Goal: Find contact information: Find contact information

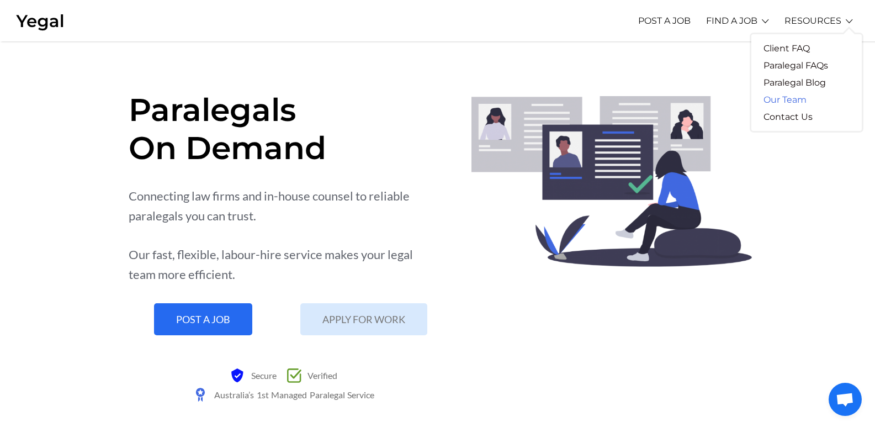
click at [798, 101] on link "Our Team" at bounding box center [784, 99] width 67 height 17
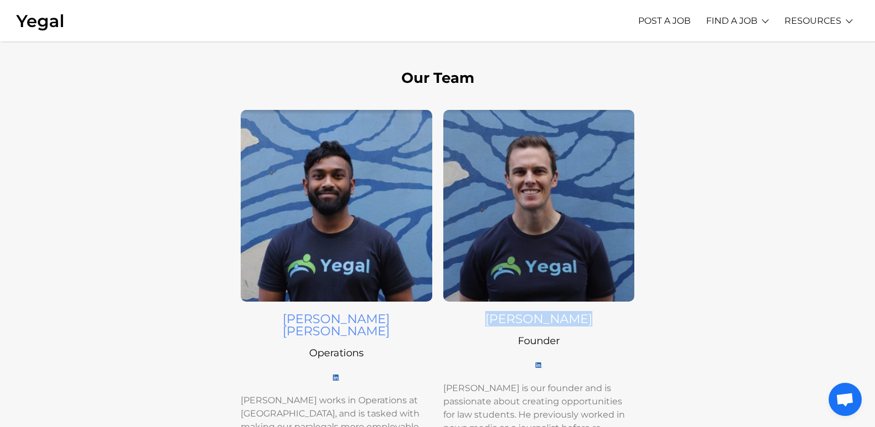
drag, startPoint x: 483, startPoint y: 318, endPoint x: 610, endPoint y: 315, distance: 127.0
click at [610, 315] on h4 "[PERSON_NAME]" at bounding box center [538, 318] width 191 height 12
copy h4 "[PERSON_NAME]"
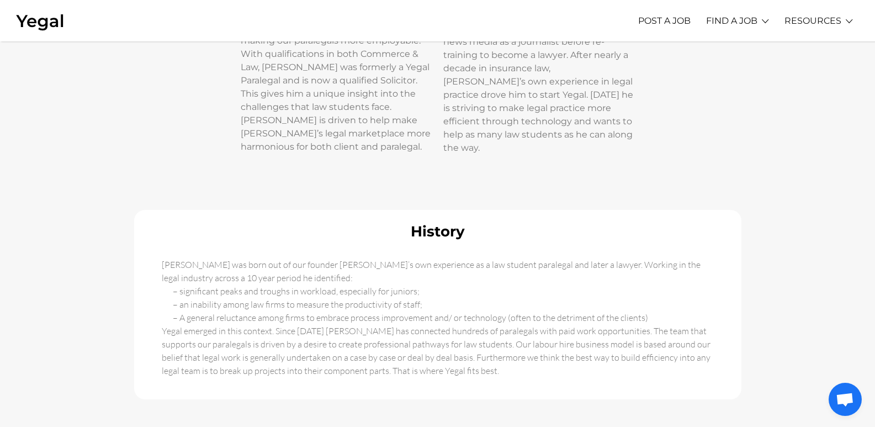
scroll to position [386, 0]
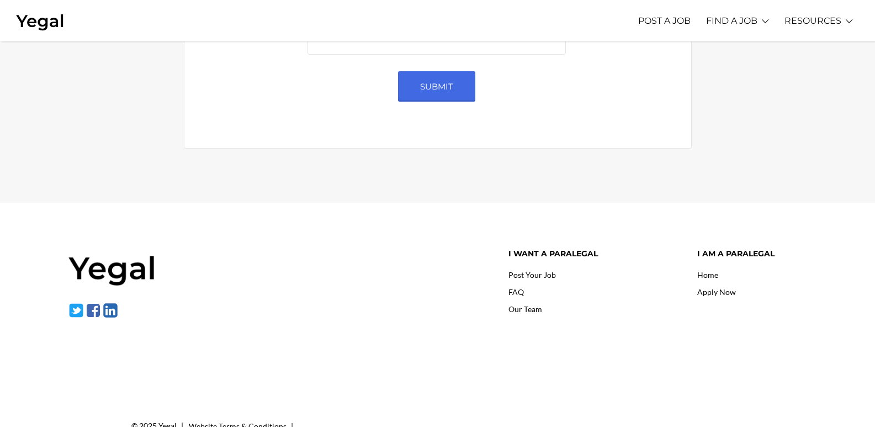
scroll to position [612, 0]
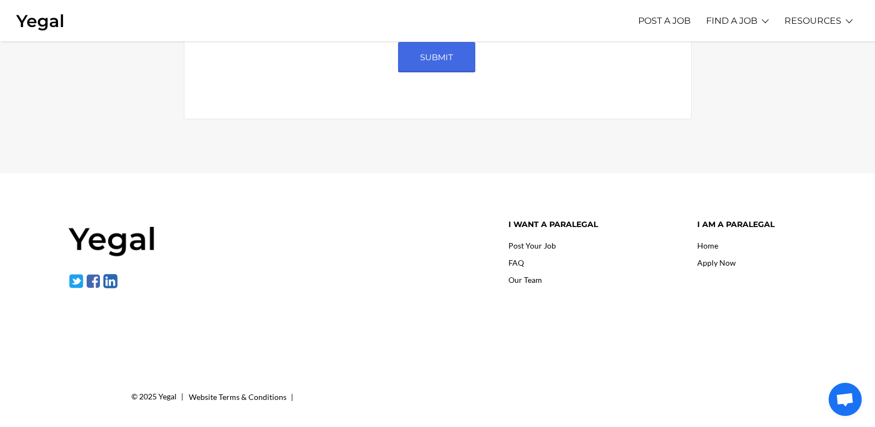
click at [93, 279] on img at bounding box center [93, 280] width 15 height 15
